Goal: Transaction & Acquisition: Purchase product/service

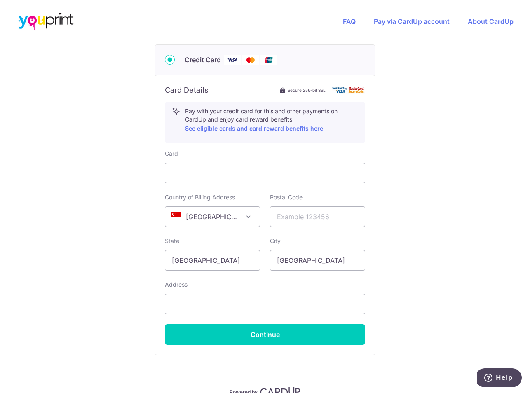
scroll to position [165, 0]
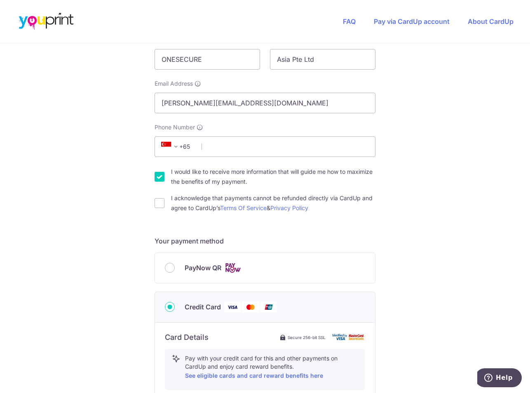
click at [185, 265] on span "PayNow QR" at bounding box center [203, 268] width 37 height 10
click at [175, 265] on input "PayNow QR" at bounding box center [170, 268] width 10 height 10
radio input "true"
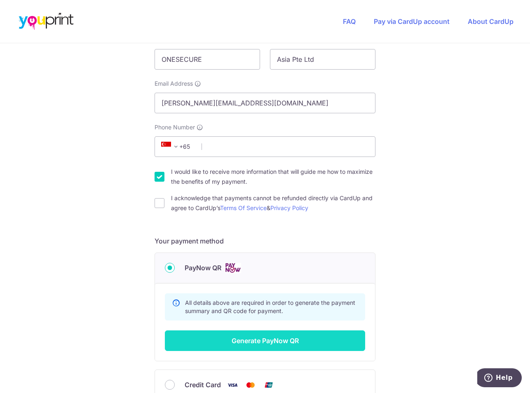
click at [269, 343] on button "Generate PayNow QR" at bounding box center [265, 340] width 200 height 21
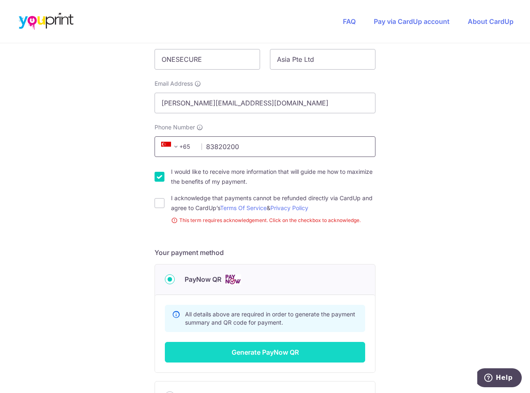
type input "83820200"
click at [221, 348] on button "Generate PayNow QR" at bounding box center [265, 352] width 200 height 21
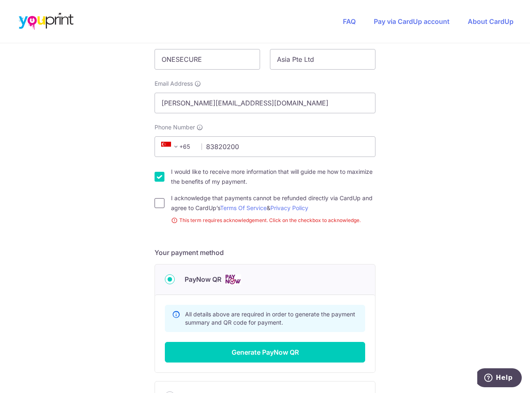
click at [160, 206] on input "I acknowledge that payments cannot be refunded directly via CardUp and agree to…" at bounding box center [159, 203] width 10 height 10
checkbox input "true"
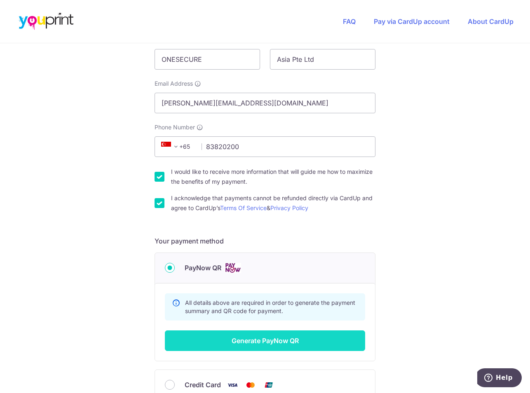
click at [219, 340] on button "Generate PayNow QR" at bounding box center [265, 340] width 200 height 21
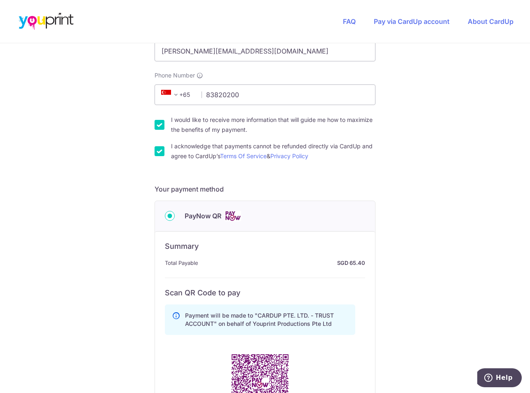
scroll to position [288, 0]
